Goal: Communication & Community: Answer question/provide support

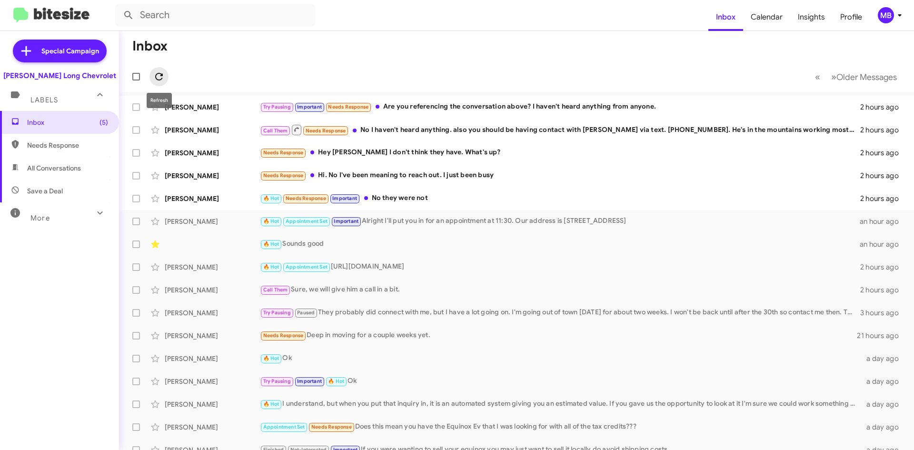
click at [159, 78] on icon at bounding box center [158, 76] width 11 height 11
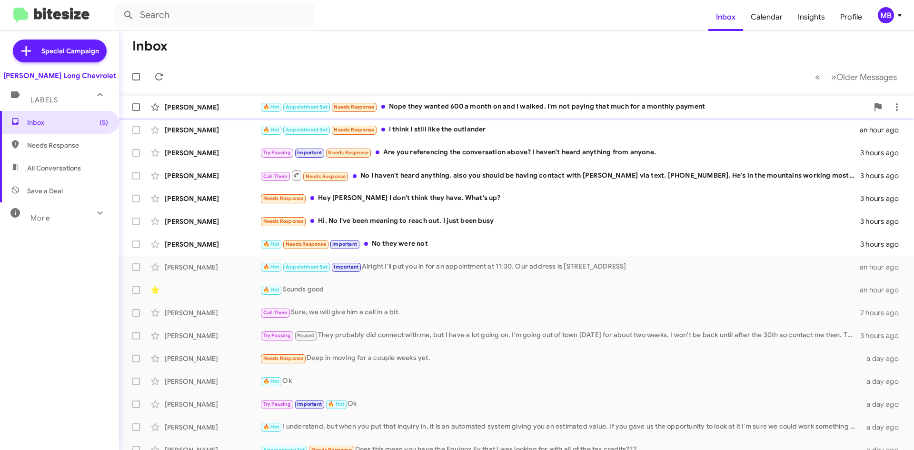
click at [614, 104] on div "🔥 Hot Appointment Set Needs Response Nope they wanted 600 a month on and I walk…" at bounding box center [564, 106] width 609 height 11
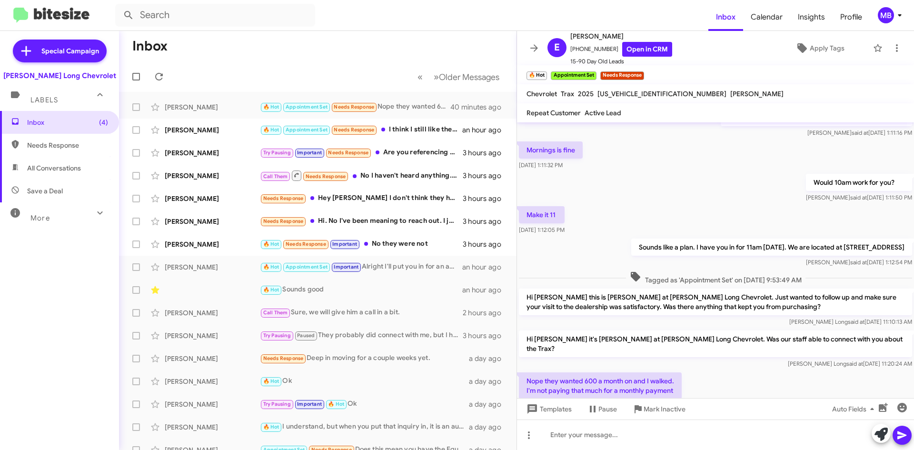
scroll to position [421, 0]
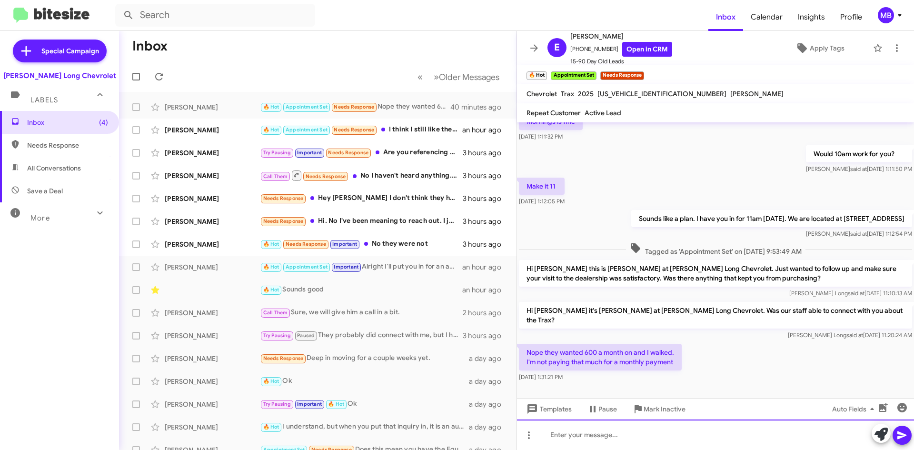
click at [672, 438] on div at bounding box center [715, 435] width 397 height 30
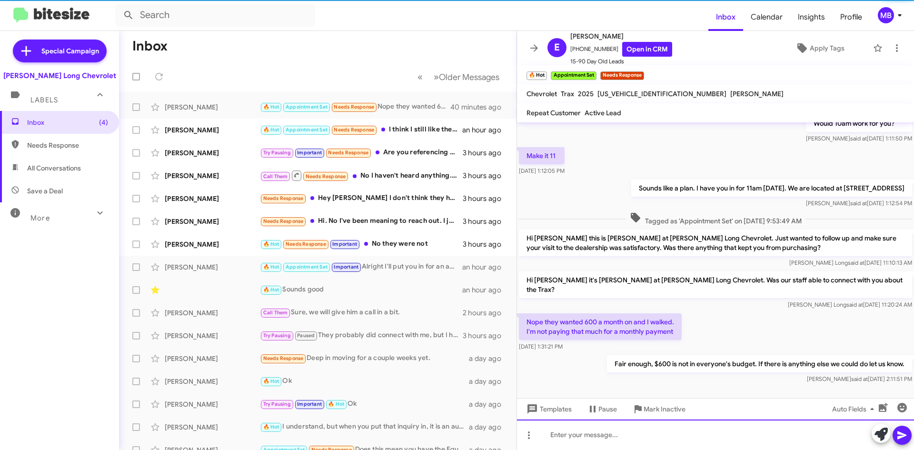
scroll to position [456, 0]
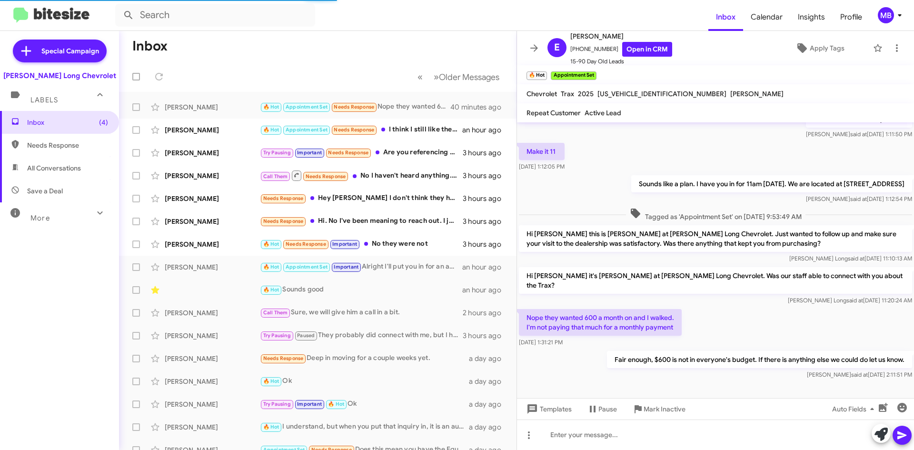
click at [31, 141] on span "Needs Response" at bounding box center [67, 146] width 81 height 10
type input "in:needs-response"
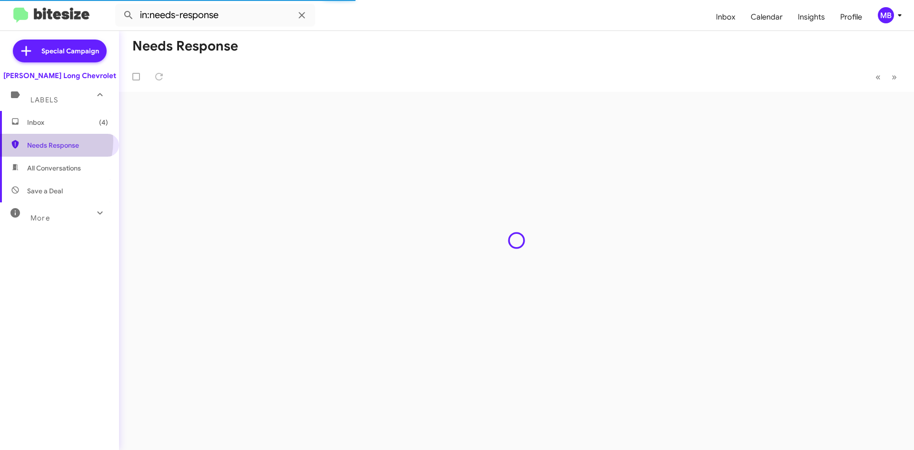
click at [48, 128] on span "Inbox (4)" at bounding box center [59, 122] width 119 height 23
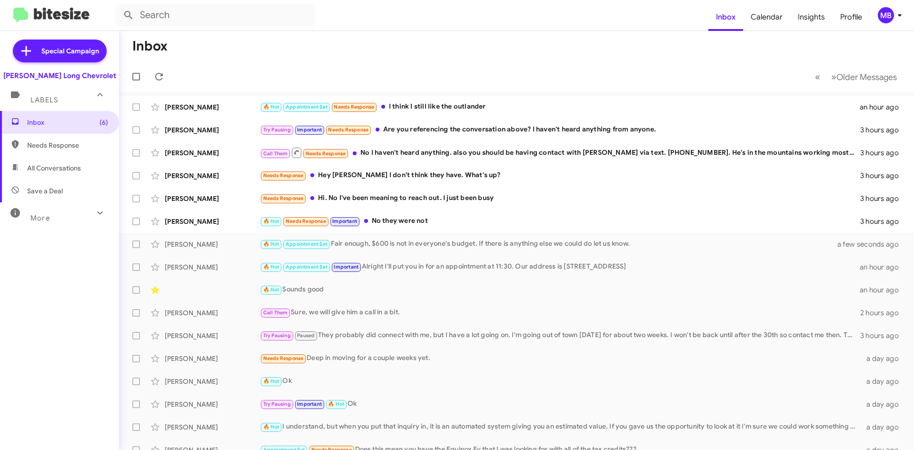
click at [514, 108] on div "🔥 Hot Appointment Set Needs Response I think I still like the outlander" at bounding box center [560, 106] width 600 height 11
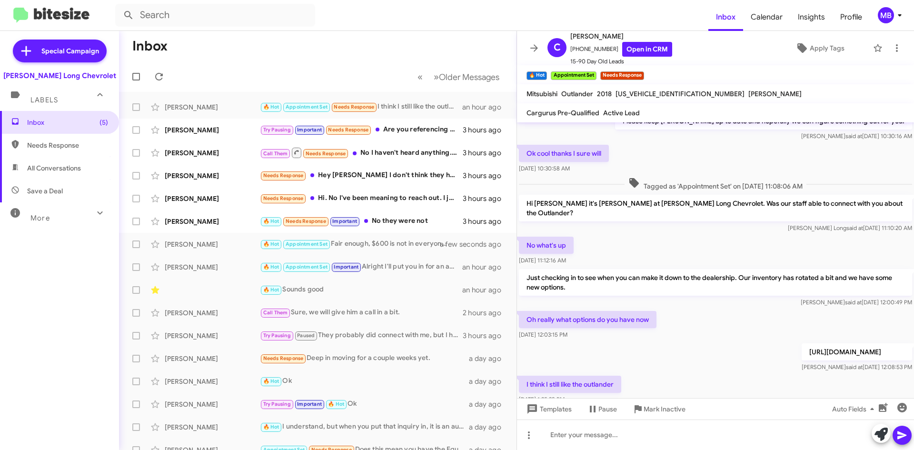
scroll to position [190, 0]
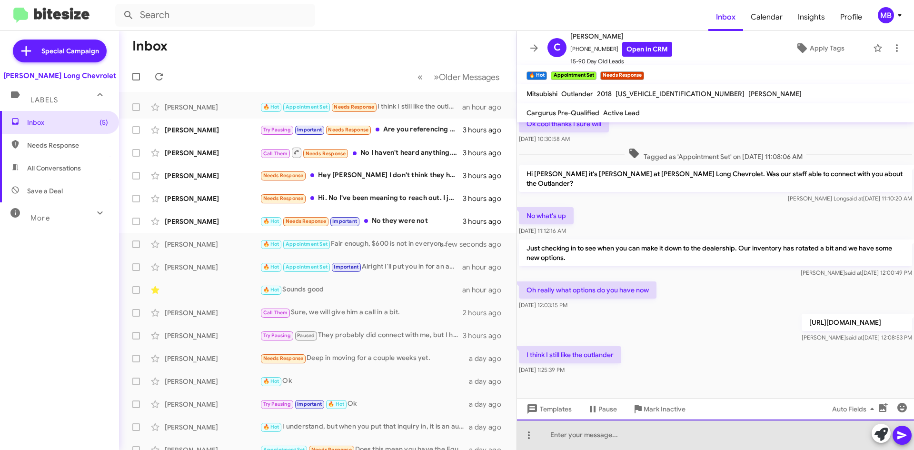
click at [640, 438] on div at bounding box center [715, 435] width 397 height 30
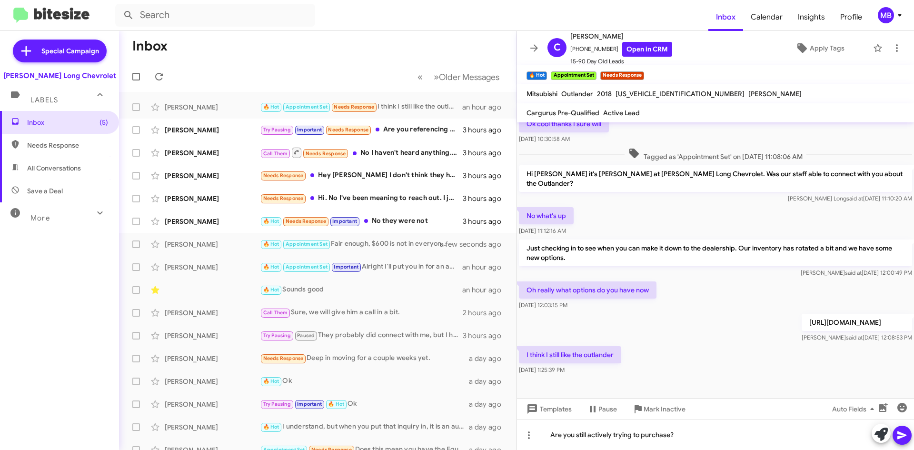
click at [911, 440] on button at bounding box center [902, 435] width 19 height 19
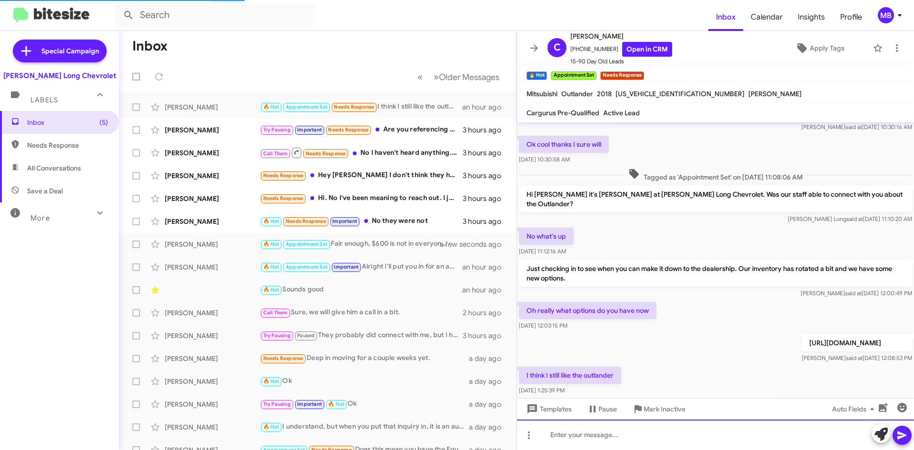
scroll to position [225, 0]
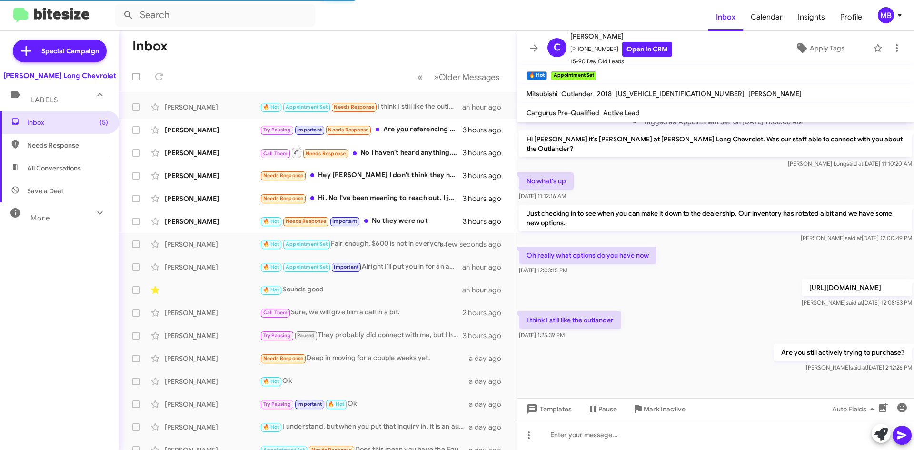
click at [51, 144] on span "Needs Response" at bounding box center [67, 146] width 81 height 10
type input "in:needs-response"
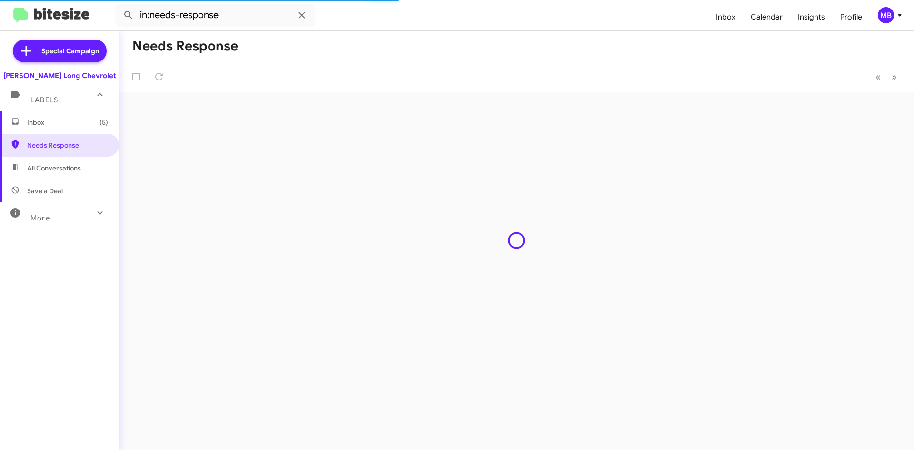
click at [56, 132] on span "Inbox (5)" at bounding box center [59, 122] width 119 height 23
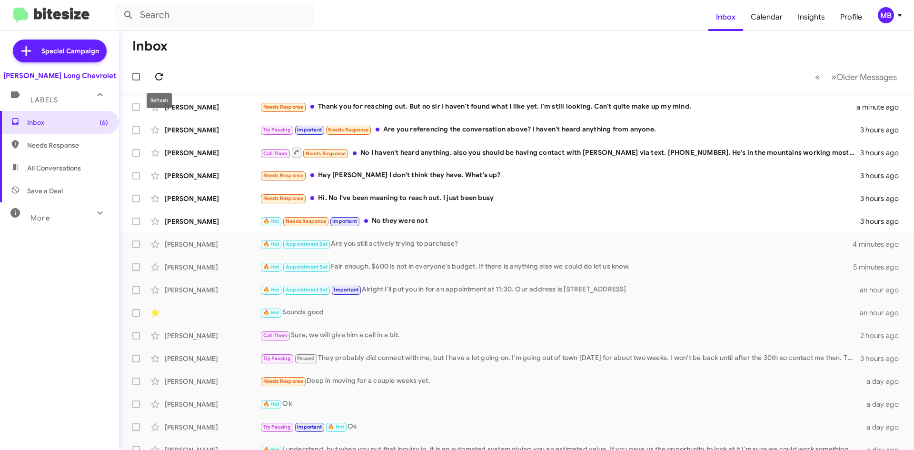
click at [155, 70] on button at bounding box center [159, 76] width 19 height 19
click at [55, 143] on span "Needs Response" at bounding box center [67, 146] width 81 height 10
type input "in:needs-response"
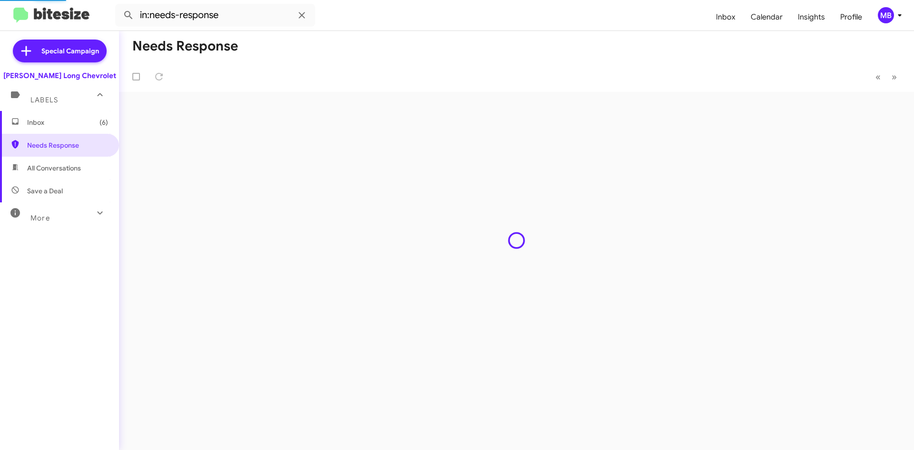
click at [65, 123] on span "Inbox (6)" at bounding box center [67, 123] width 81 height 10
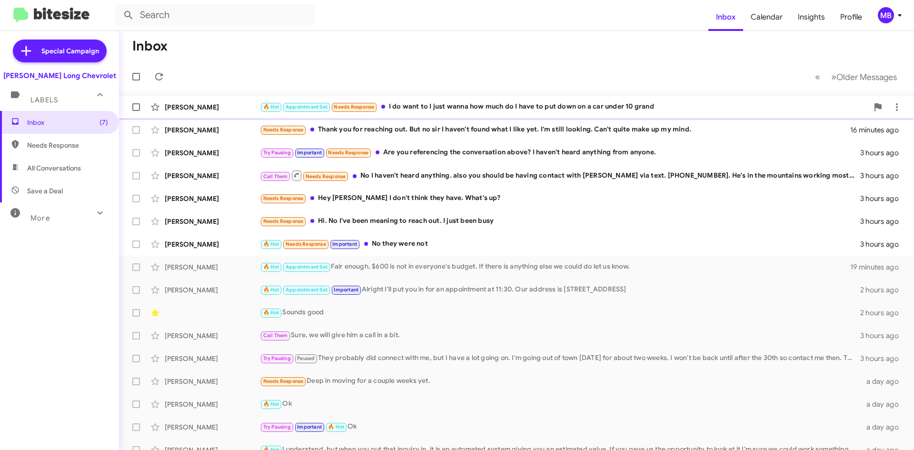
click at [462, 113] on div "Christopher Louis 🔥 Hot Appointment Set Needs Response I do want to I just wann…" at bounding box center [517, 107] width 780 height 19
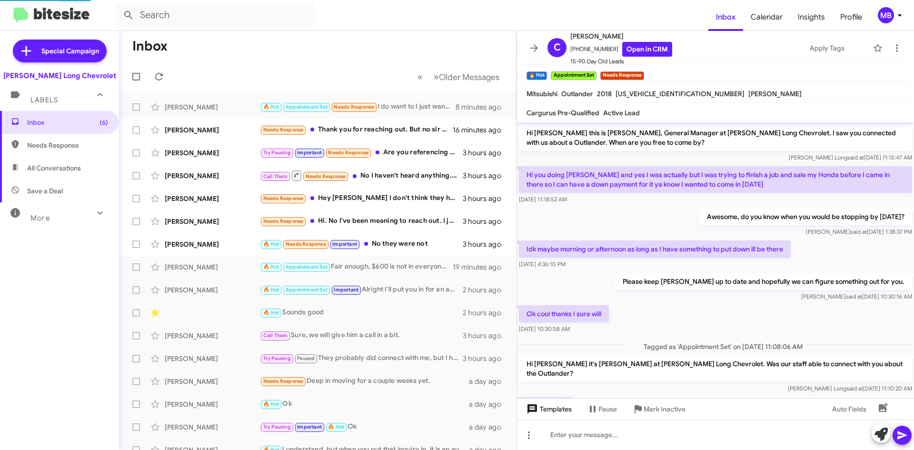
scroll to position [241, 0]
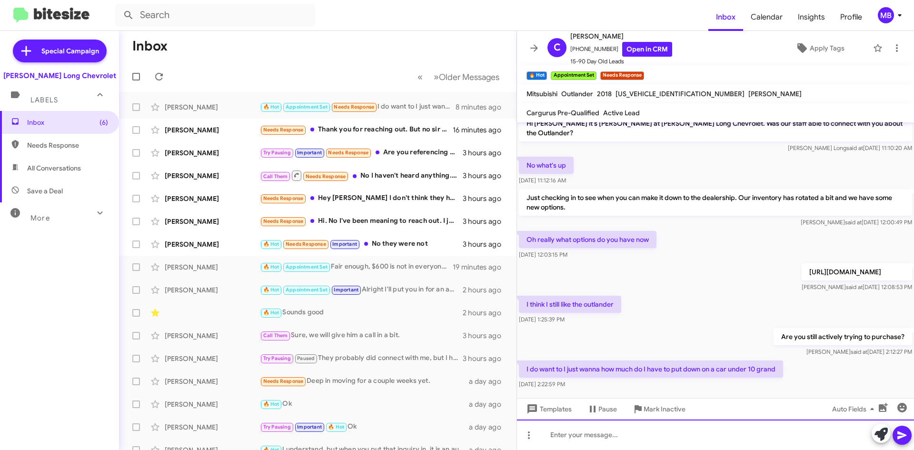
click at [655, 438] on div at bounding box center [715, 435] width 397 height 30
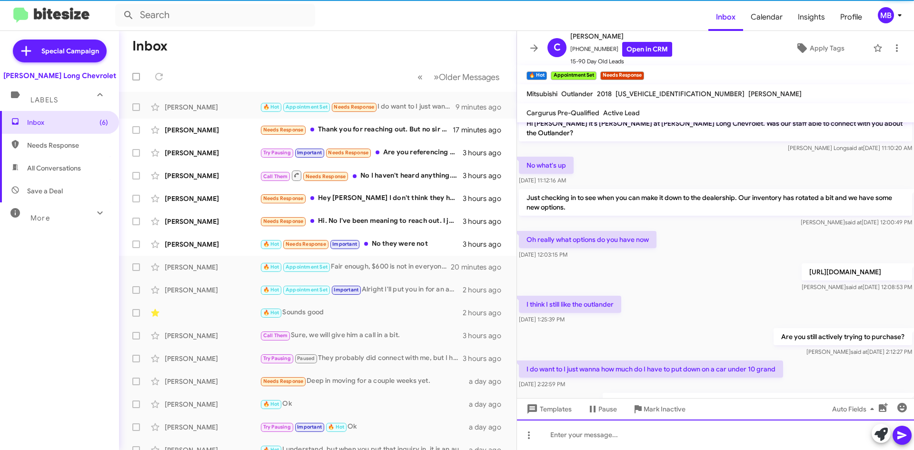
scroll to position [0, 0]
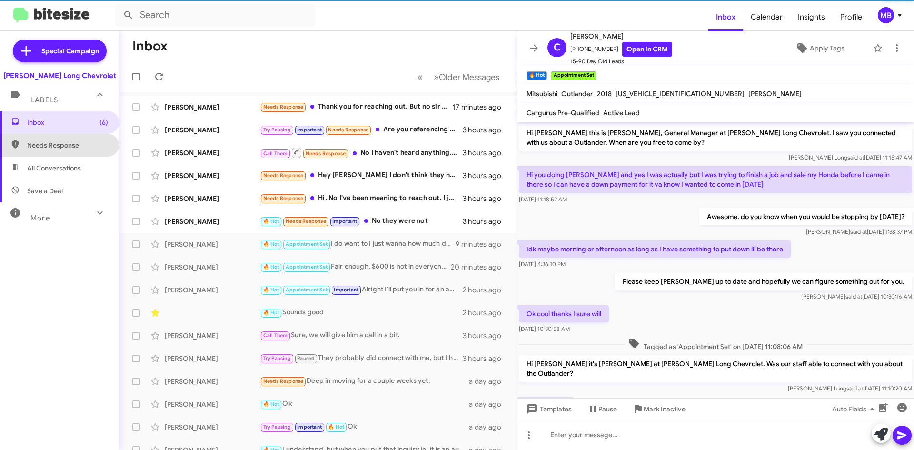
click at [98, 134] on span "Needs Response" at bounding box center [59, 145] width 119 height 23
type input "in:needs-response"
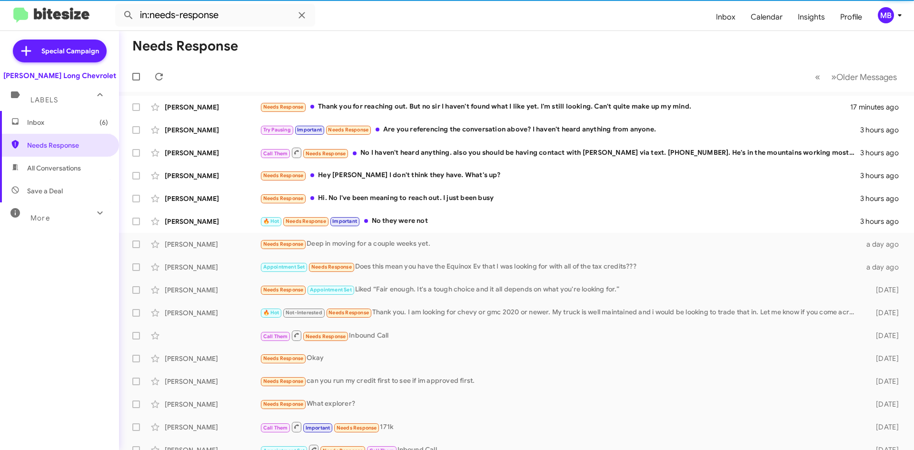
click at [93, 130] on span "Inbox (6)" at bounding box center [59, 122] width 119 height 23
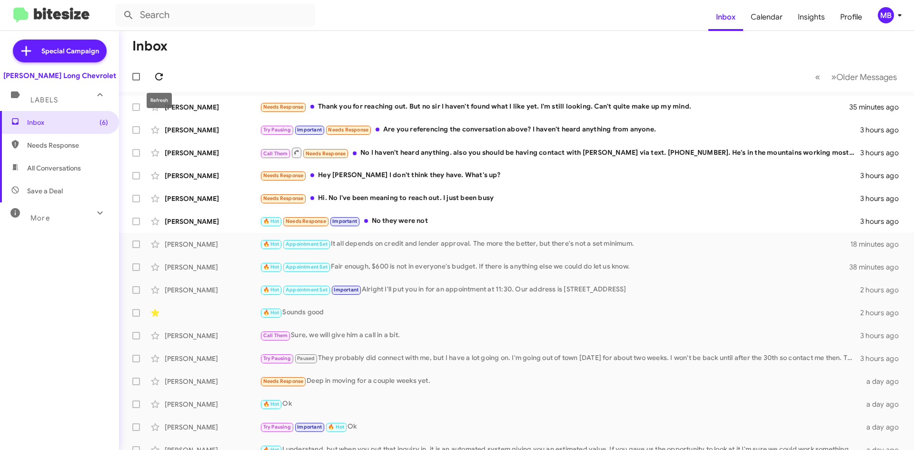
click at [168, 81] on span at bounding box center [159, 76] width 19 height 11
click at [154, 75] on icon at bounding box center [158, 76] width 11 height 11
